Goal: Task Accomplishment & Management: Manage account settings

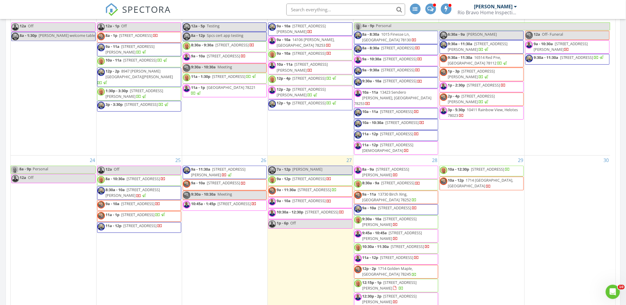
scroll to position [646, 0]
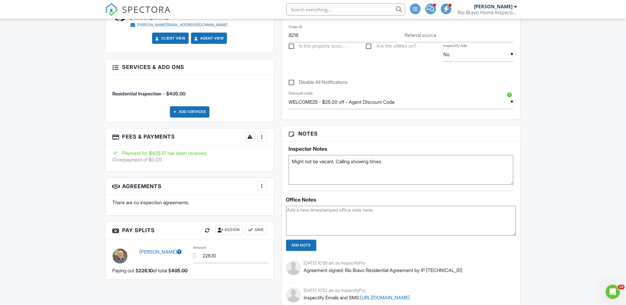
drag, startPoint x: 390, startPoint y: 162, endPoint x: 199, endPoint y: 158, distance: 190.7
click at [205, 162] on div "All emails and texts are disabled for this inspection! All emails and texts hav…" at bounding box center [313, 190] width 423 height 627
type textarea "Combo 0514 FD"
click at [303, 245] on input "Add Note" at bounding box center [301, 245] width 30 height 11
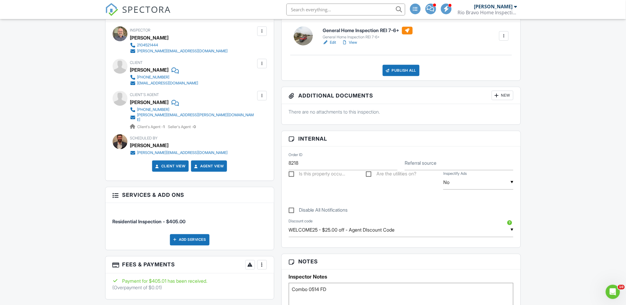
scroll to position [231, 0]
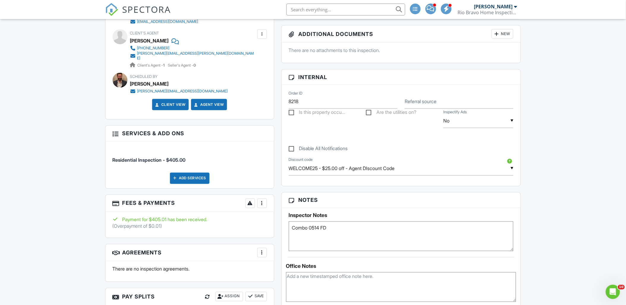
click at [263, 200] on div at bounding box center [262, 203] width 6 height 6
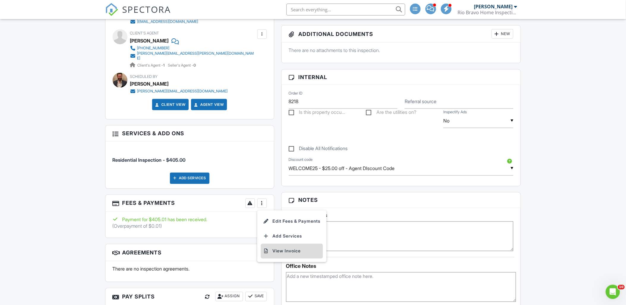
click at [278, 248] on li "View Invoice" at bounding box center [292, 251] width 62 height 15
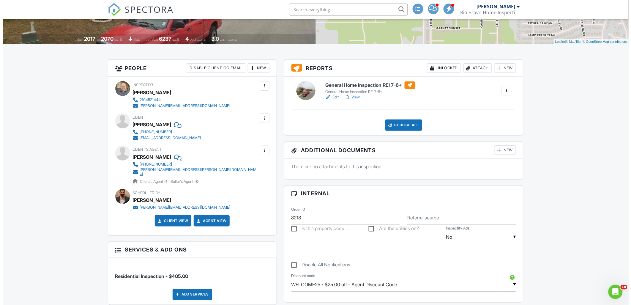
scroll to position [66, 0]
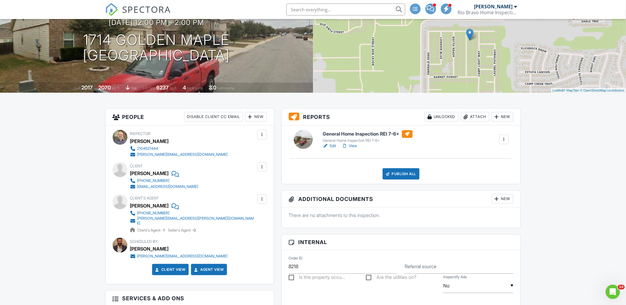
click at [251, 117] on div at bounding box center [250, 117] width 6 height 6
click at [269, 177] on li "Listing Agent" at bounding box center [277, 179] width 59 height 15
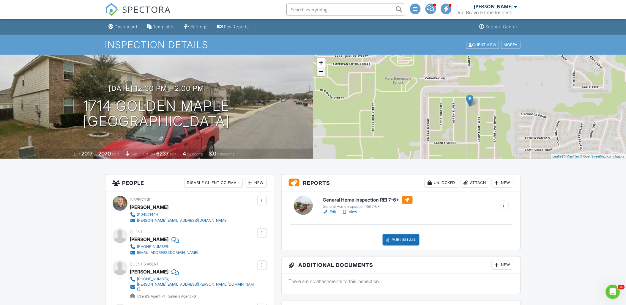
click at [321, 71] on link "−" at bounding box center [321, 71] width 9 height 9
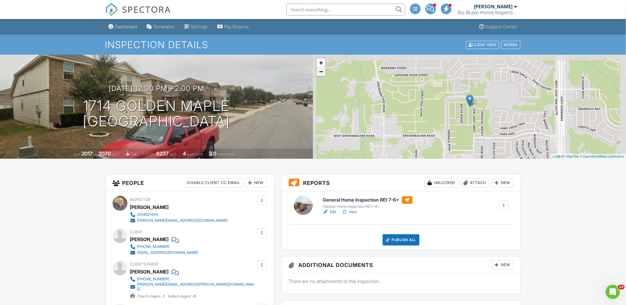
click at [321, 71] on link "−" at bounding box center [321, 71] width 9 height 9
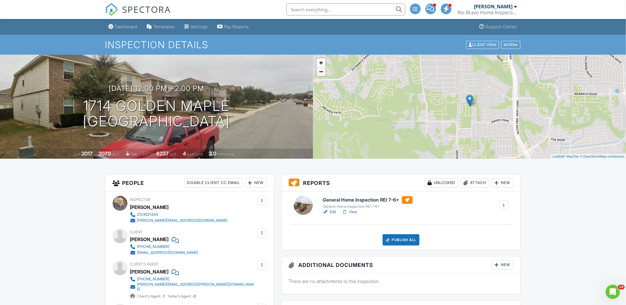
click at [321, 71] on link "−" at bounding box center [321, 71] width 9 height 9
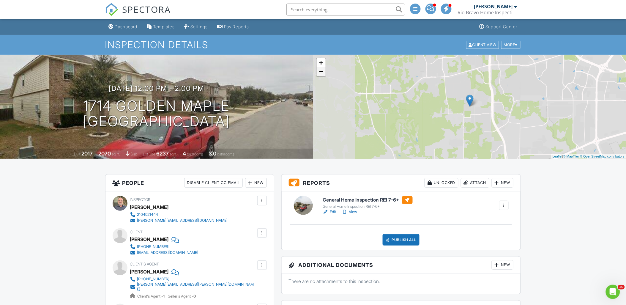
click at [321, 71] on link "−" at bounding box center [321, 71] width 9 height 9
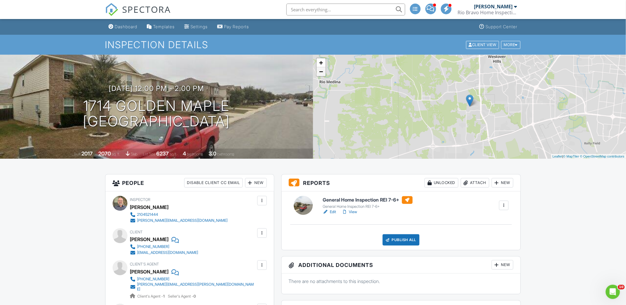
click at [321, 71] on link "−" at bounding box center [321, 71] width 9 height 9
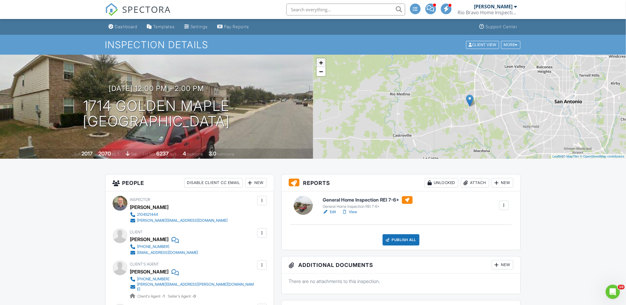
click at [321, 63] on link "+" at bounding box center [321, 62] width 9 height 9
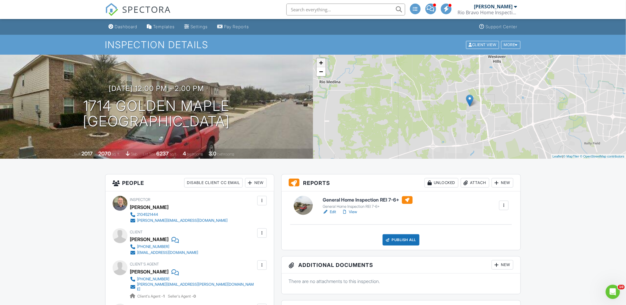
click at [321, 63] on link "+" at bounding box center [321, 62] width 9 height 9
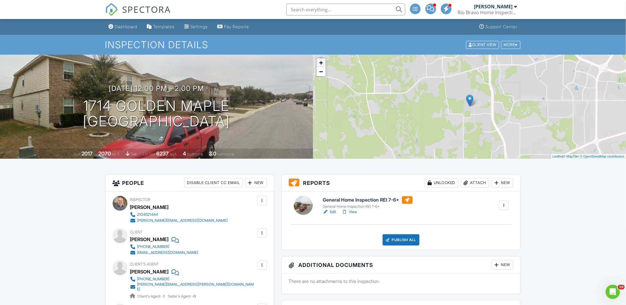
click at [321, 63] on link "+" at bounding box center [321, 62] width 9 height 9
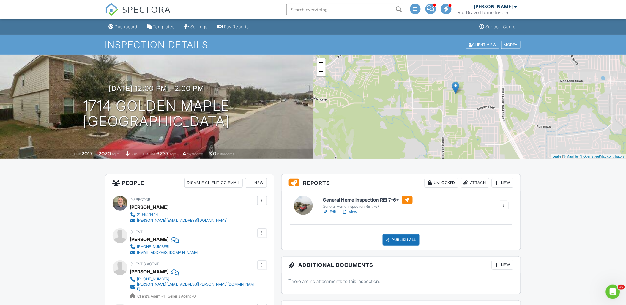
drag, startPoint x: 450, startPoint y: 81, endPoint x: 436, endPoint y: 70, distance: 17.9
click at [436, 70] on div "+ − Leaflet | © MapTiler © OpenStreetMap contributors" at bounding box center [469, 107] width 313 height 104
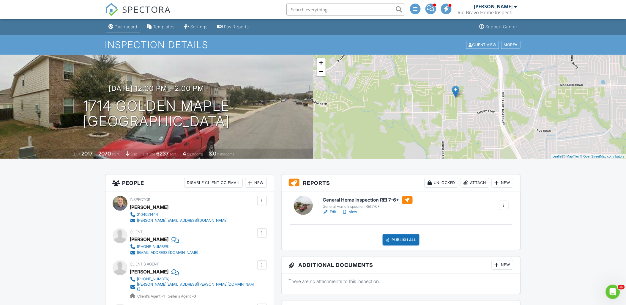
click at [132, 27] on div "Dashboard" at bounding box center [126, 26] width 23 height 5
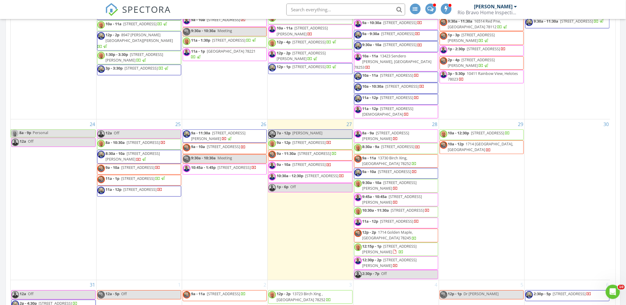
scroll to position [627, 0]
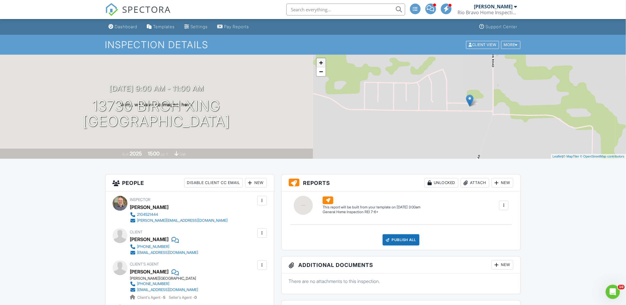
click at [319, 62] on link "+" at bounding box center [321, 62] width 9 height 9
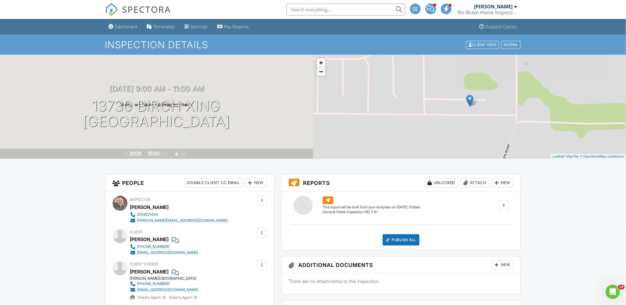
click at [321, 72] on link "−" at bounding box center [321, 71] width 9 height 9
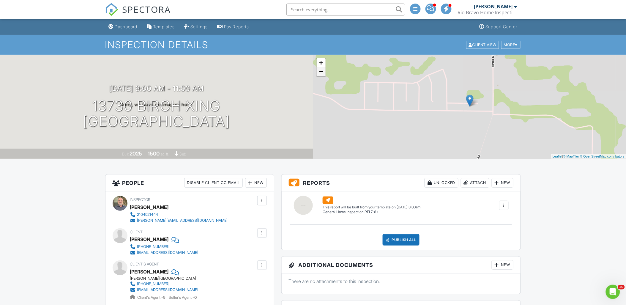
click at [321, 72] on link "−" at bounding box center [321, 71] width 9 height 9
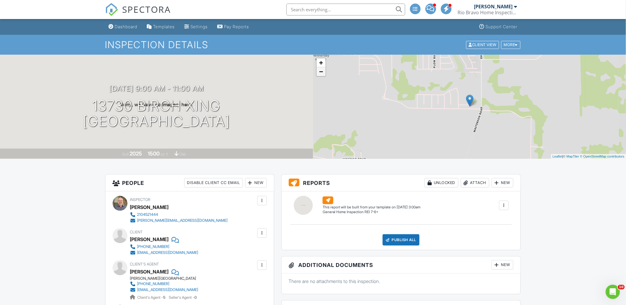
click at [321, 72] on link "−" at bounding box center [321, 71] width 9 height 9
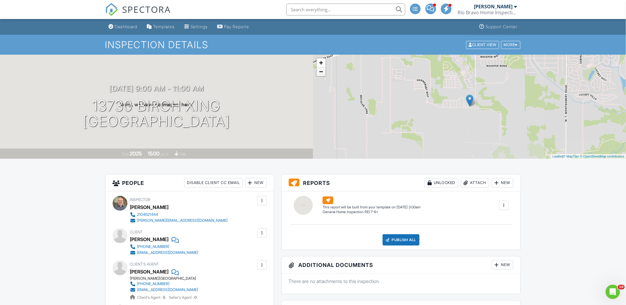
click at [321, 72] on link "−" at bounding box center [321, 71] width 9 height 9
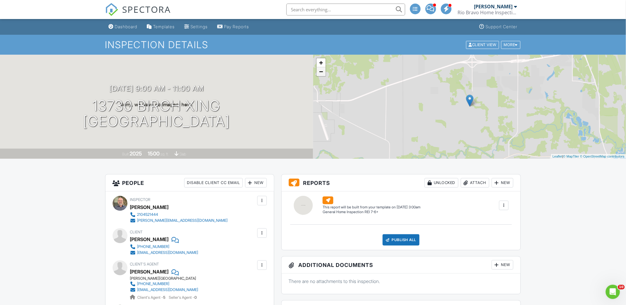
click at [321, 72] on link "−" at bounding box center [321, 71] width 9 height 9
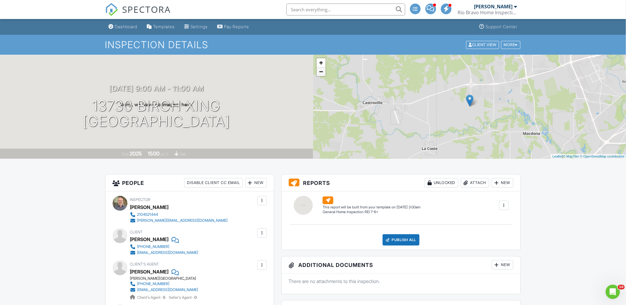
click at [321, 72] on link "−" at bounding box center [321, 71] width 9 height 9
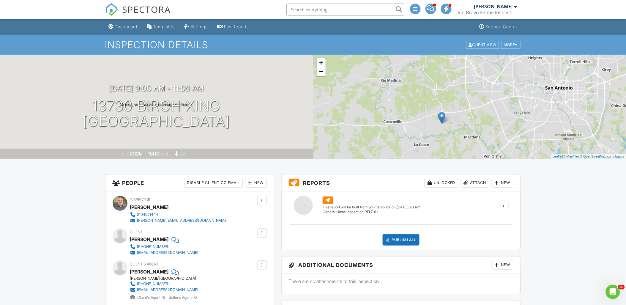
drag, startPoint x: 498, startPoint y: 81, endPoint x: 470, endPoint y: 98, distance: 32.8
click at [470, 98] on div "+ − Leaflet | © MapTiler © OpenStreetMap contributors" at bounding box center [469, 107] width 313 height 104
click at [321, 62] on link "+" at bounding box center [321, 62] width 9 height 9
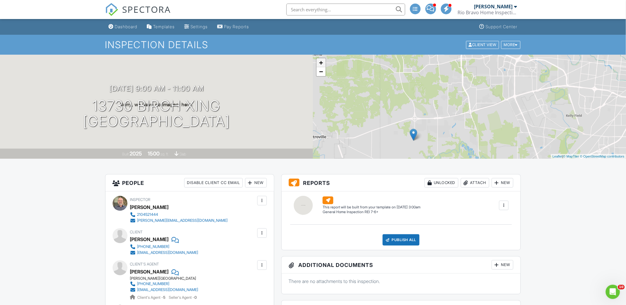
click at [321, 62] on link "+" at bounding box center [321, 62] width 9 height 9
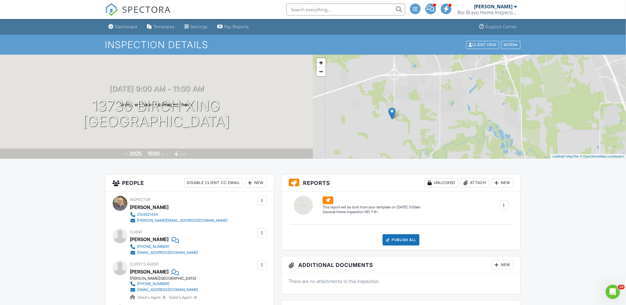
drag, startPoint x: 361, startPoint y: 120, endPoint x: 397, endPoint y: 61, distance: 69.6
click at [397, 61] on div "+ − Leaflet | © MapTiler © OpenStreetMap contributors" at bounding box center [469, 107] width 313 height 104
click at [320, 64] on link "+" at bounding box center [321, 62] width 9 height 9
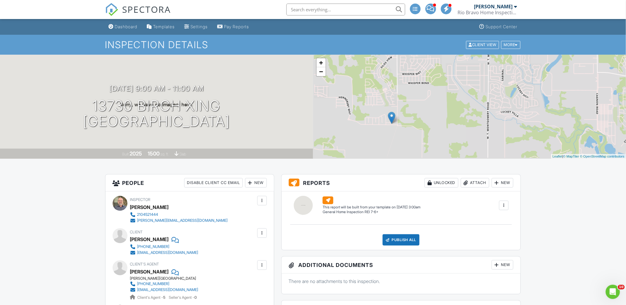
drag, startPoint x: 348, startPoint y: 98, endPoint x: 436, endPoint y: 87, distance: 88.3
click at [436, 87] on div "+ − Leaflet | © MapTiler © OpenStreetMap contributors" at bounding box center [469, 107] width 313 height 104
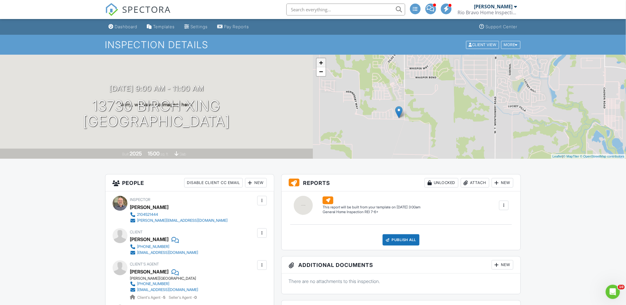
click at [321, 61] on link "+" at bounding box center [321, 62] width 9 height 9
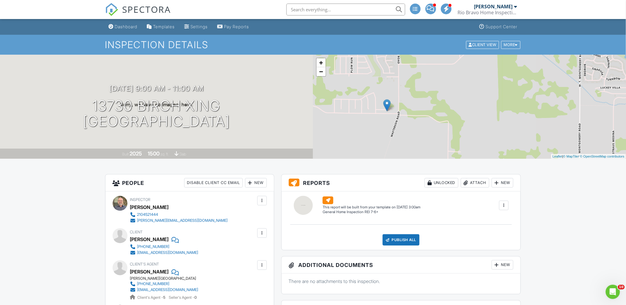
drag, startPoint x: 382, startPoint y: 110, endPoint x: 448, endPoint y: 90, distance: 68.2
click at [448, 90] on div "+ − Leaflet | © MapTiler © OpenStreetMap contributors" at bounding box center [469, 107] width 313 height 104
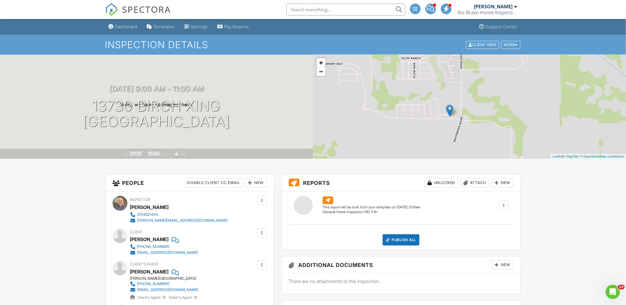
drag, startPoint x: 337, startPoint y: 84, endPoint x: 399, endPoint y: 89, distance: 62.3
click at [399, 89] on div "+ − Leaflet | © MapTiler © OpenStreetMap contributors" at bounding box center [469, 107] width 313 height 104
click at [322, 61] on link "+" at bounding box center [321, 62] width 9 height 9
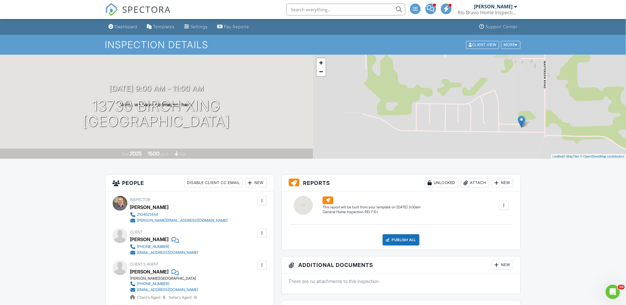
drag, startPoint x: 360, startPoint y: 102, endPoint x: 451, endPoint y: 103, distance: 91.8
click at [451, 103] on div "+ − Leaflet | © MapTiler © OpenStreetMap contributors" at bounding box center [469, 107] width 313 height 104
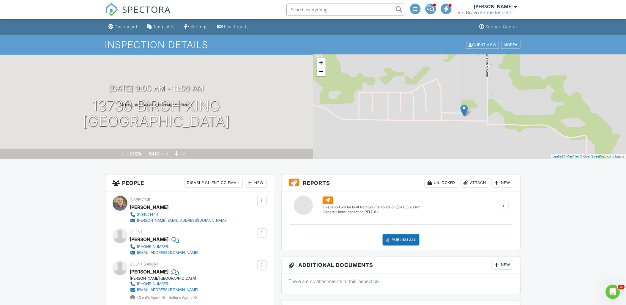
drag, startPoint x: 447, startPoint y: 102, endPoint x: 377, endPoint y: 90, distance: 71.5
click at [377, 90] on div "+ − Leaflet | © MapTiler © OpenStreetMap contributors" at bounding box center [469, 107] width 313 height 104
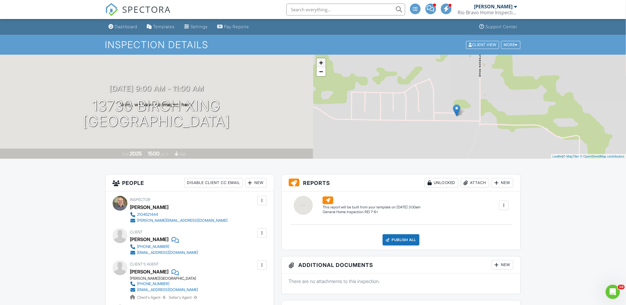
click at [320, 60] on link "+" at bounding box center [321, 62] width 9 height 9
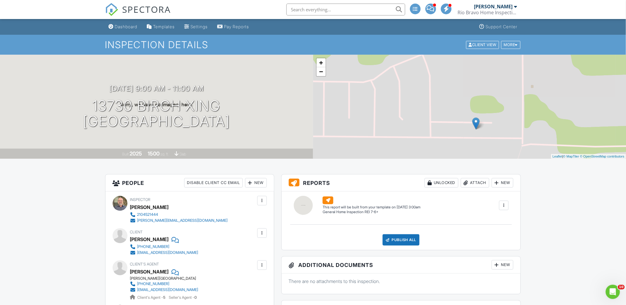
drag, startPoint x: 360, startPoint y: 104, endPoint x: 403, endPoint y: 107, distance: 43.7
click at [403, 107] on div "+ − Leaflet | © MapTiler © OpenStreetMap contributors" at bounding box center [469, 107] width 313 height 104
click at [320, 71] on link "−" at bounding box center [321, 71] width 9 height 9
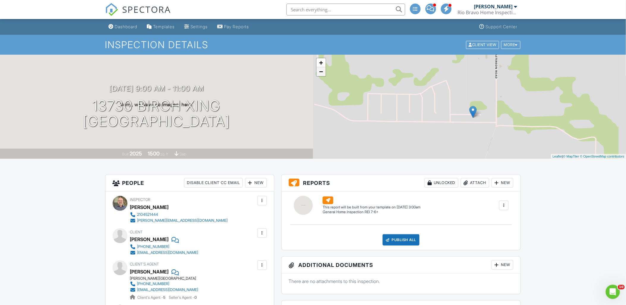
click at [320, 71] on link "−" at bounding box center [321, 71] width 9 height 9
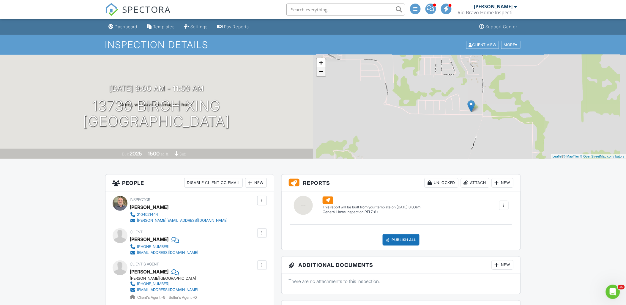
click at [320, 71] on link "−" at bounding box center [321, 71] width 9 height 9
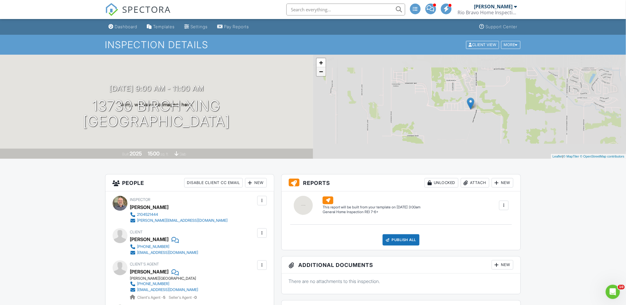
click at [320, 71] on link "−" at bounding box center [321, 71] width 9 height 9
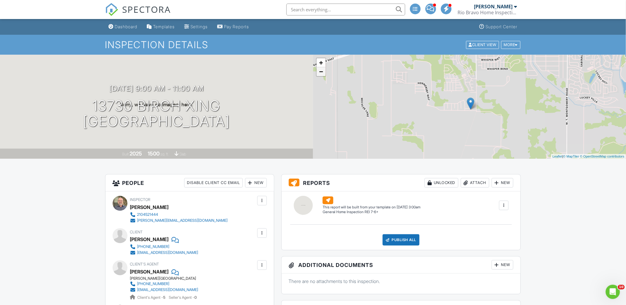
click at [320, 71] on link "−" at bounding box center [321, 71] width 9 height 9
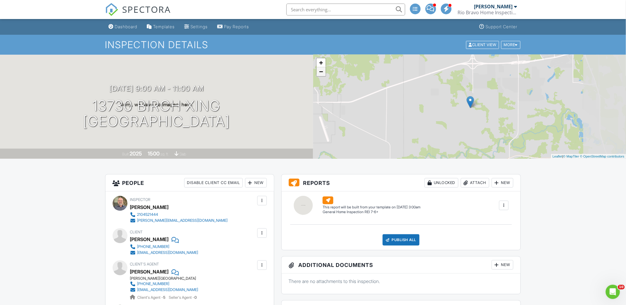
click at [320, 71] on link "−" at bounding box center [321, 71] width 9 height 9
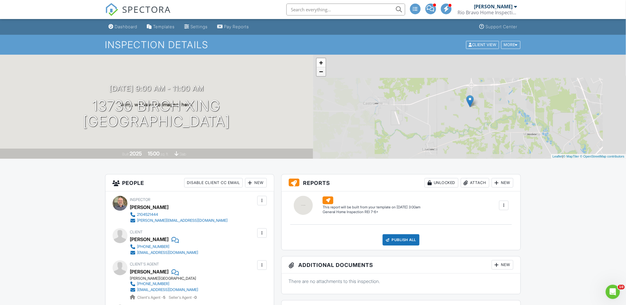
click at [320, 71] on link "−" at bounding box center [321, 71] width 9 height 9
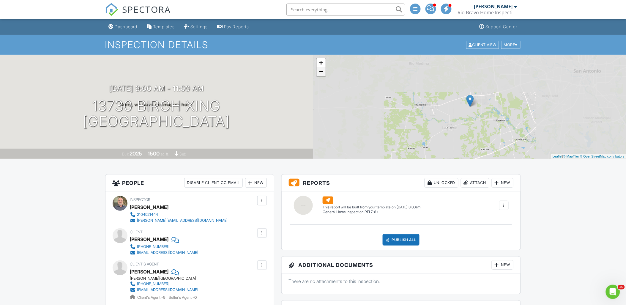
click at [320, 71] on link "−" at bounding box center [321, 71] width 9 height 9
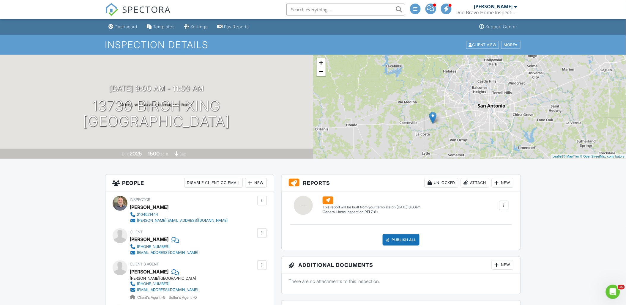
drag, startPoint x: 489, startPoint y: 88, endPoint x: 449, endPoint y: 106, distance: 44.3
click at [449, 106] on div "+ − Leaflet | © MapTiler © OpenStreetMap contributors" at bounding box center [469, 107] width 313 height 104
click at [322, 63] on link "+" at bounding box center [321, 62] width 9 height 9
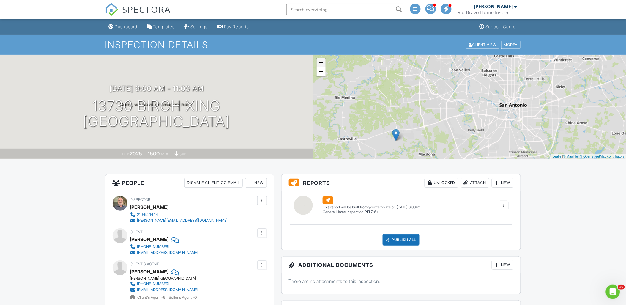
click at [322, 63] on link "+" at bounding box center [321, 62] width 9 height 9
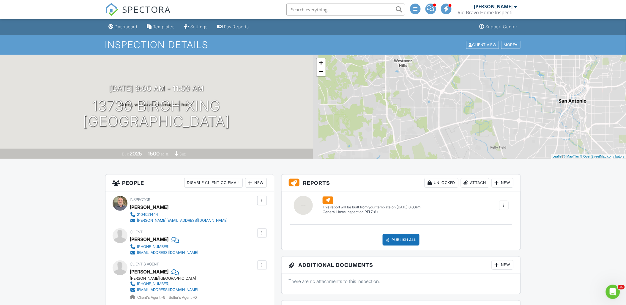
drag, startPoint x: 377, startPoint y: 120, endPoint x: 400, endPoint y: 117, distance: 22.8
click at [400, 117] on div "+ − Leaflet | © MapTiler © OpenStreetMap contributors" at bounding box center [469, 107] width 313 height 104
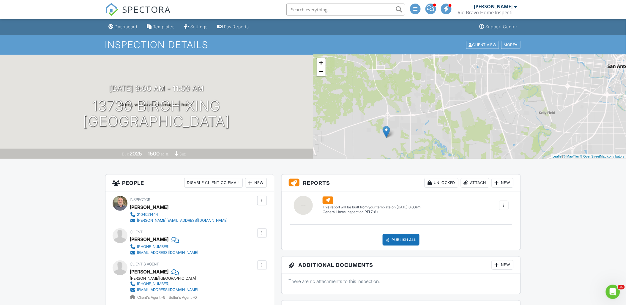
drag, startPoint x: 354, startPoint y: 135, endPoint x: 443, endPoint y: 100, distance: 95.3
click at [404, 99] on div "+ − Leaflet | © MapTiler © OpenStreetMap contributors" at bounding box center [469, 107] width 313 height 104
click at [125, 26] on div "Dashboard" at bounding box center [126, 26] width 23 height 5
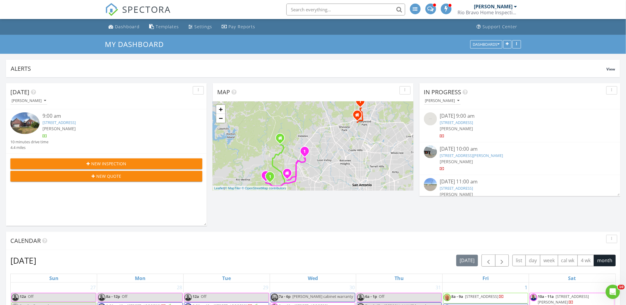
click at [76, 125] on div "[STREET_ADDRESS]" at bounding box center [114, 123] width 144 height 6
